Goal: Task Accomplishment & Management: Use online tool/utility

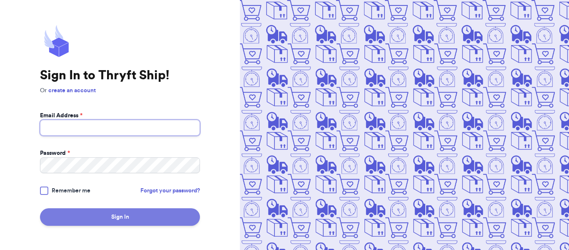
type input "[EMAIL_ADDRESS][DOMAIN_NAME]"
click at [128, 217] on button "Sign In" at bounding box center [120, 217] width 160 height 18
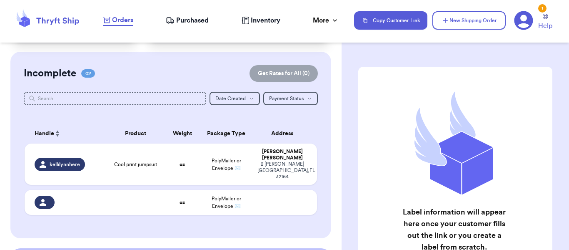
scroll to position [58, 0]
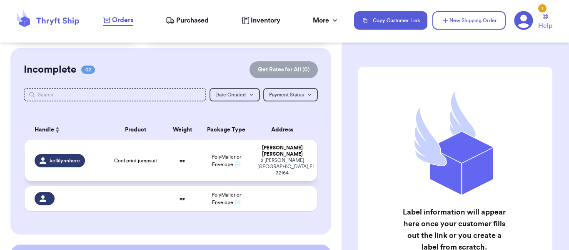
click at [140, 157] on span "Cool print jumpsuit" at bounding box center [135, 160] width 43 height 7
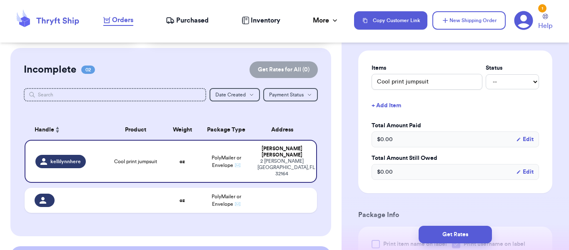
scroll to position [192, 0]
click at [509, 78] on select "-- Paid Owes" at bounding box center [512, 81] width 53 height 15
select select "unpaid"
click at [486, 74] on select "-- Paid Owes" at bounding box center [512, 81] width 53 height 15
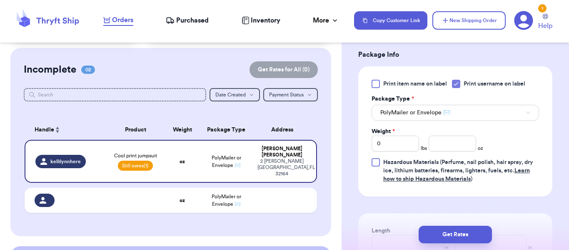
scroll to position [352, 0]
click at [375, 83] on div at bounding box center [376, 83] width 8 height 8
click at [0, 0] on input "Print item name on label" at bounding box center [0, 0] width 0 height 0
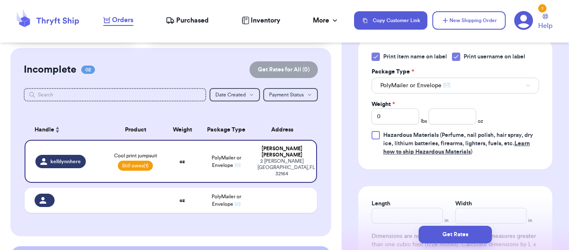
scroll to position [379, 0]
click at [388, 111] on input "0" at bounding box center [396, 116] width 48 height 16
type input "1"
type input "0"
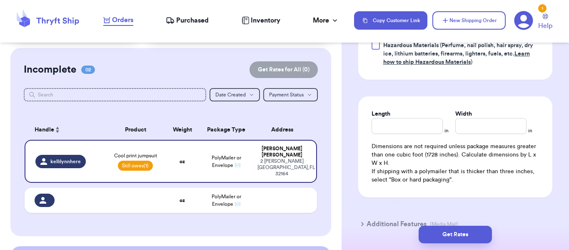
scroll to position [468, 0]
type input "12"
click at [383, 123] on input "Length" at bounding box center [407, 126] width 71 height 16
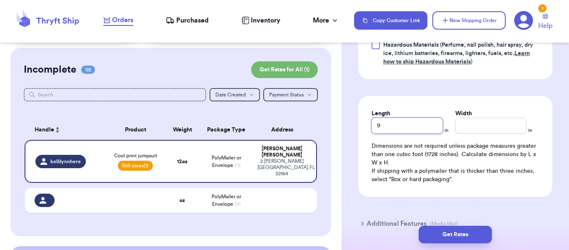
type input "9"
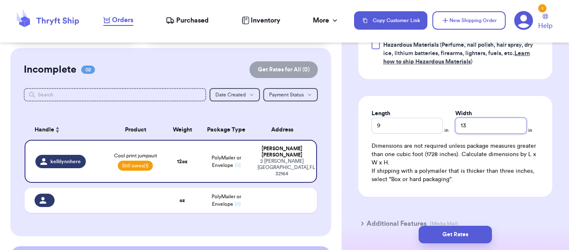
scroll to position [517, 0]
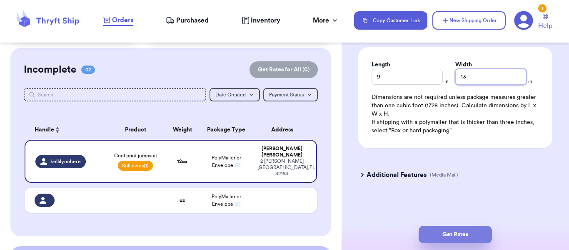
type input "13"
click at [446, 232] on button "Get Rates" at bounding box center [455, 234] width 73 height 18
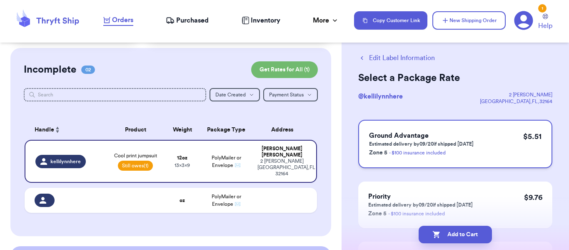
scroll to position [0, 0]
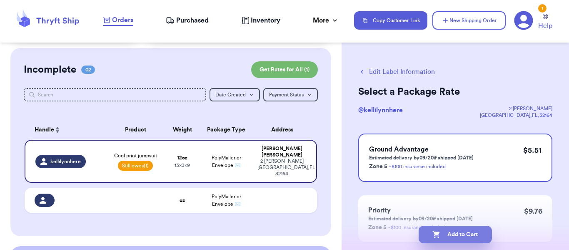
click at [463, 232] on button "Add to Cart" at bounding box center [455, 234] width 73 height 18
checkbox input "true"
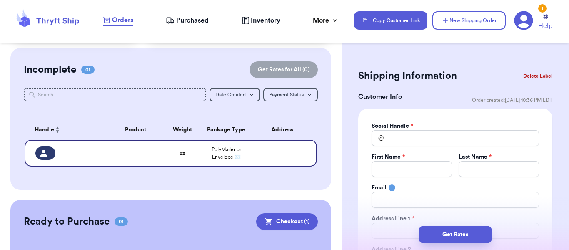
scroll to position [133, 0]
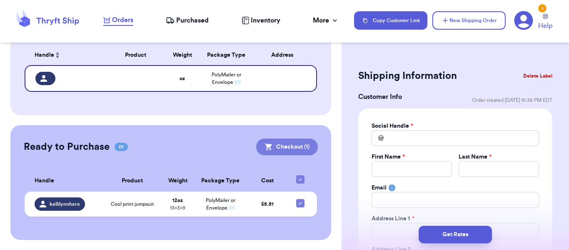
click at [284, 145] on button "Checkout ( 1 )" at bounding box center [287, 146] width 62 height 17
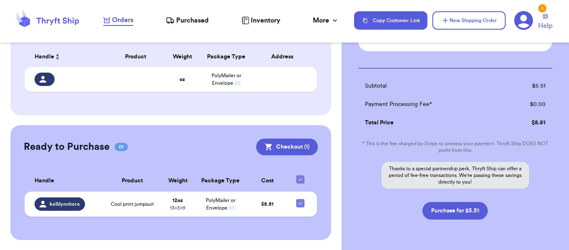
scroll to position [108, 0]
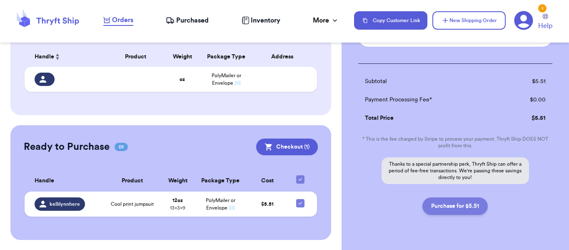
click at [457, 208] on button "Purchase for $5.51" at bounding box center [455, 206] width 65 height 18
checkbox input "false"
checkbox input "true"
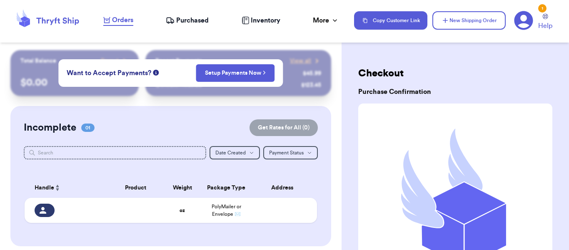
scroll to position [0, 0]
click at [200, 21] on span "Purchased" at bounding box center [192, 20] width 33 height 10
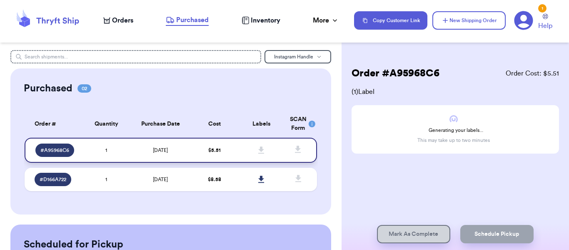
click at [169, 150] on td "[DATE]" at bounding box center [161, 150] width 62 height 25
click at [209, 95] on div "Purchased 02 Order # Qty Labels SCAN # A95968C6 1 # D166A722 1 Order # Quantity…" at bounding box center [170, 141] width 321 height 146
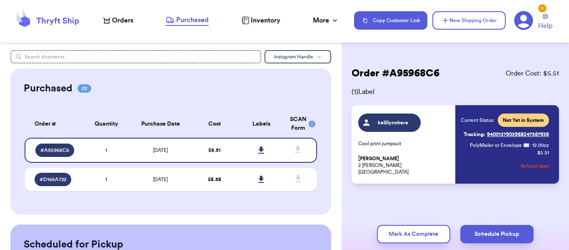
scroll to position [0, 0]
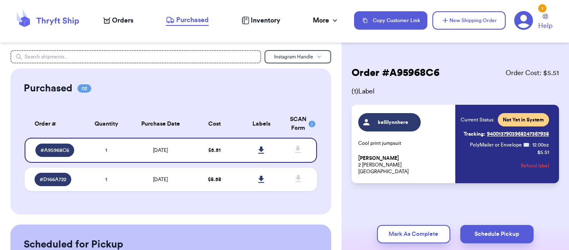
click at [435, 147] on div "kellilynnhere Cool print jumpsuit Kelli Gunkle 2 Wasson Pl Palm Coast, FL 32164" at bounding box center [404, 144] width 92 height 62
click at [258, 148] on icon at bounding box center [261, 149] width 6 height 7
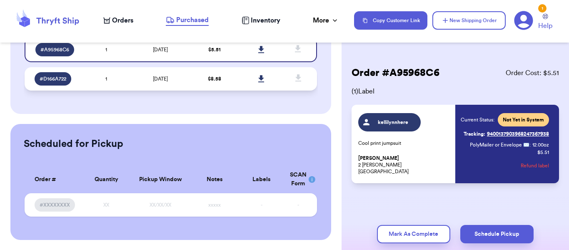
scroll to position [0, 0]
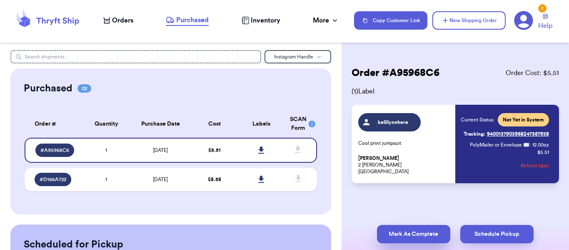
click at [410, 235] on button "Mark As Complete" at bounding box center [413, 234] width 73 height 18
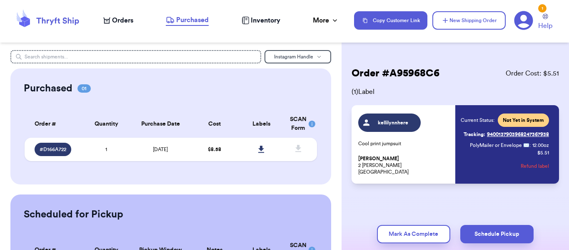
click at [411, 161] on p "Kelli Gunkle 2 Wasson Pl Palm Coast, FL 32164" at bounding box center [404, 165] width 92 height 20
click at [263, 21] on span "Inventory" at bounding box center [266, 20] width 30 height 10
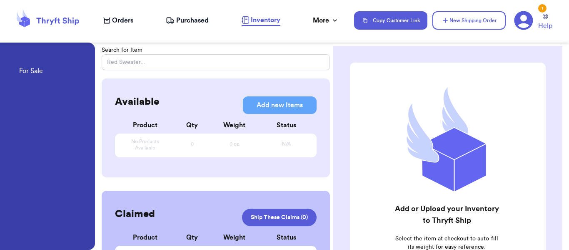
click at [187, 19] on span "Purchased" at bounding box center [192, 20] width 33 height 10
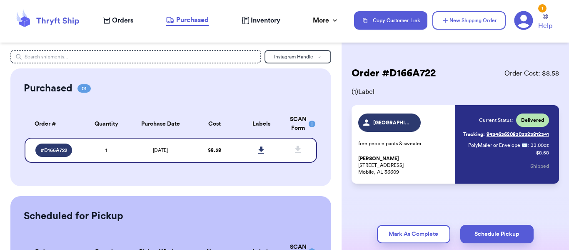
click at [116, 19] on span "Orders" at bounding box center [122, 20] width 21 height 10
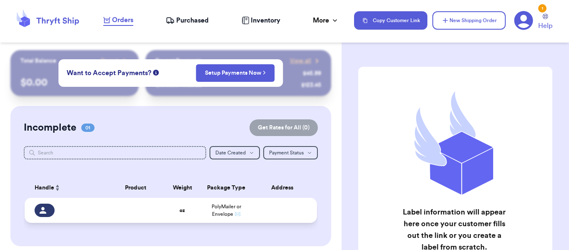
scroll to position [0, 0]
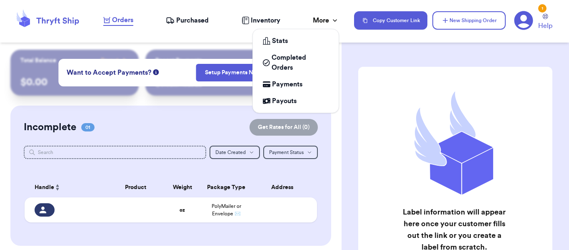
click at [320, 21] on div "More" at bounding box center [326, 20] width 26 height 10
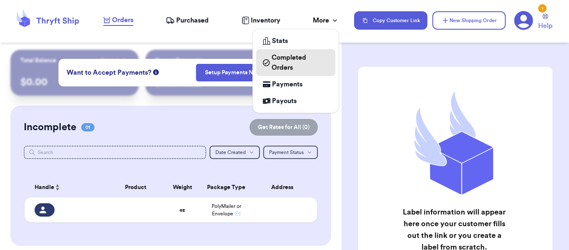
click at [288, 63] on span "Completed Orders" at bounding box center [300, 63] width 57 height 20
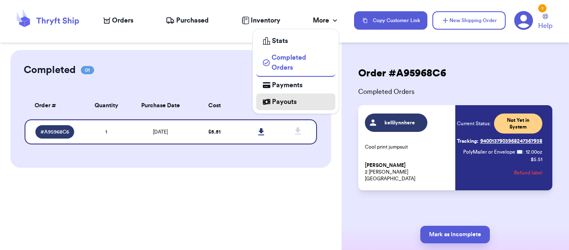
click at [280, 106] on span "Payouts" at bounding box center [284, 102] width 25 height 10
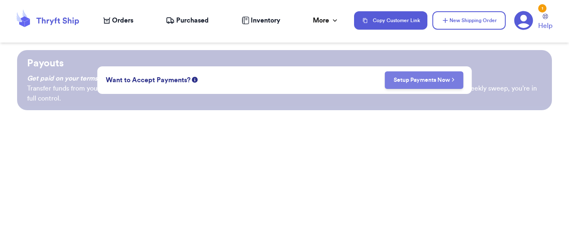
click at [431, 81] on link "Setup Payments Now" at bounding box center [424, 80] width 61 height 8
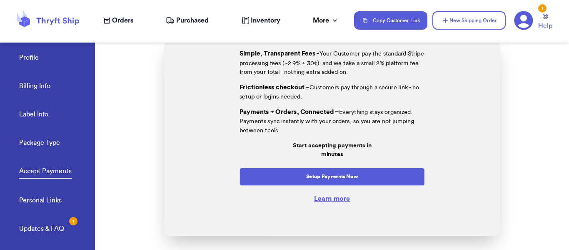
scroll to position [90, 0]
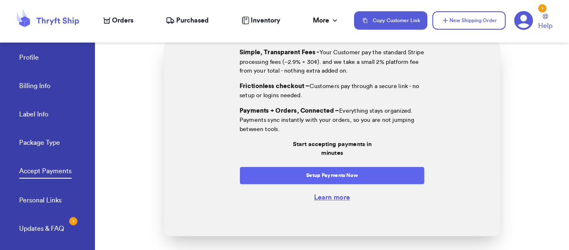
click at [317, 176] on button "Setup Payments Now" at bounding box center [332, 175] width 185 height 18
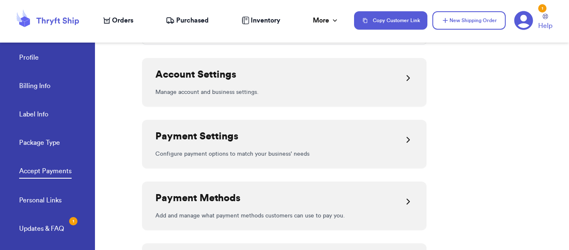
scroll to position [146, 0]
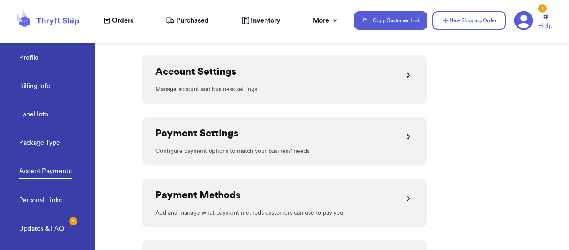
click at [275, 135] on div "Payment Settings" at bounding box center [284, 137] width 258 height 20
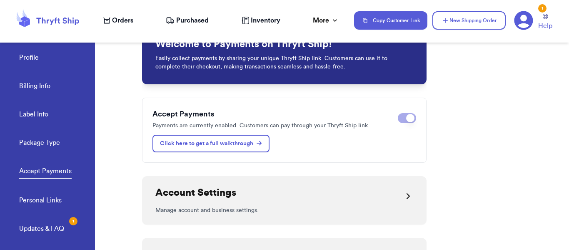
scroll to position [30, 0]
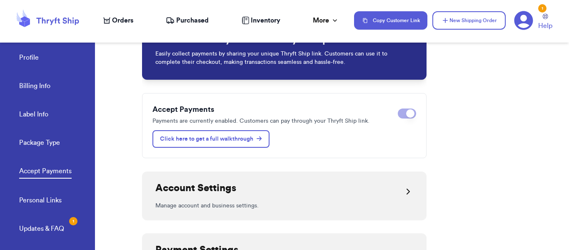
click at [259, 24] on span "Inventory" at bounding box center [266, 20] width 30 height 10
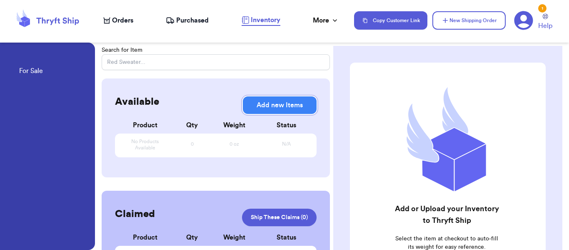
click at [274, 102] on button "Add new Items" at bounding box center [280, 105] width 74 height 18
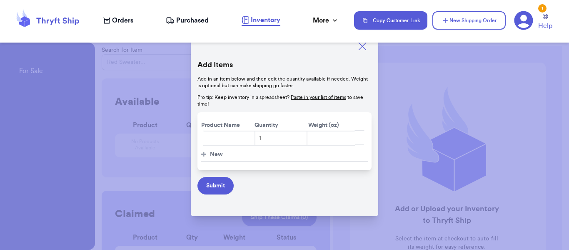
click at [362, 47] on icon at bounding box center [363, 47] width 8 height 8
